Goal: Information Seeking & Learning: Learn about a topic

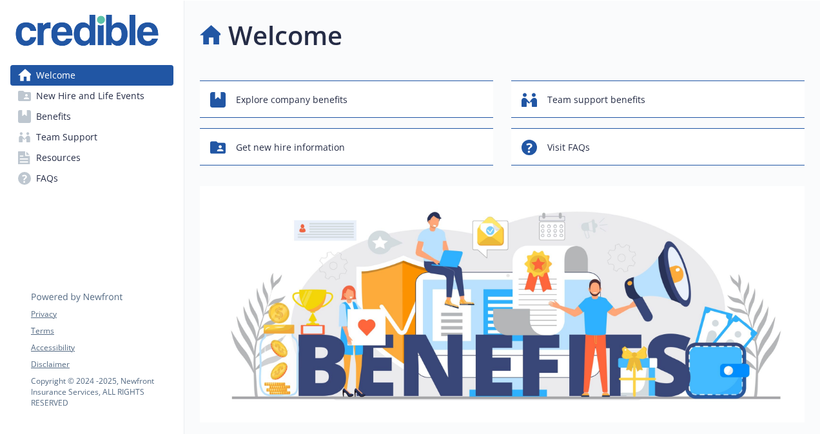
click at [57, 113] on span "Benefits" at bounding box center [53, 116] width 35 height 21
